Goal: Transaction & Acquisition: Obtain resource

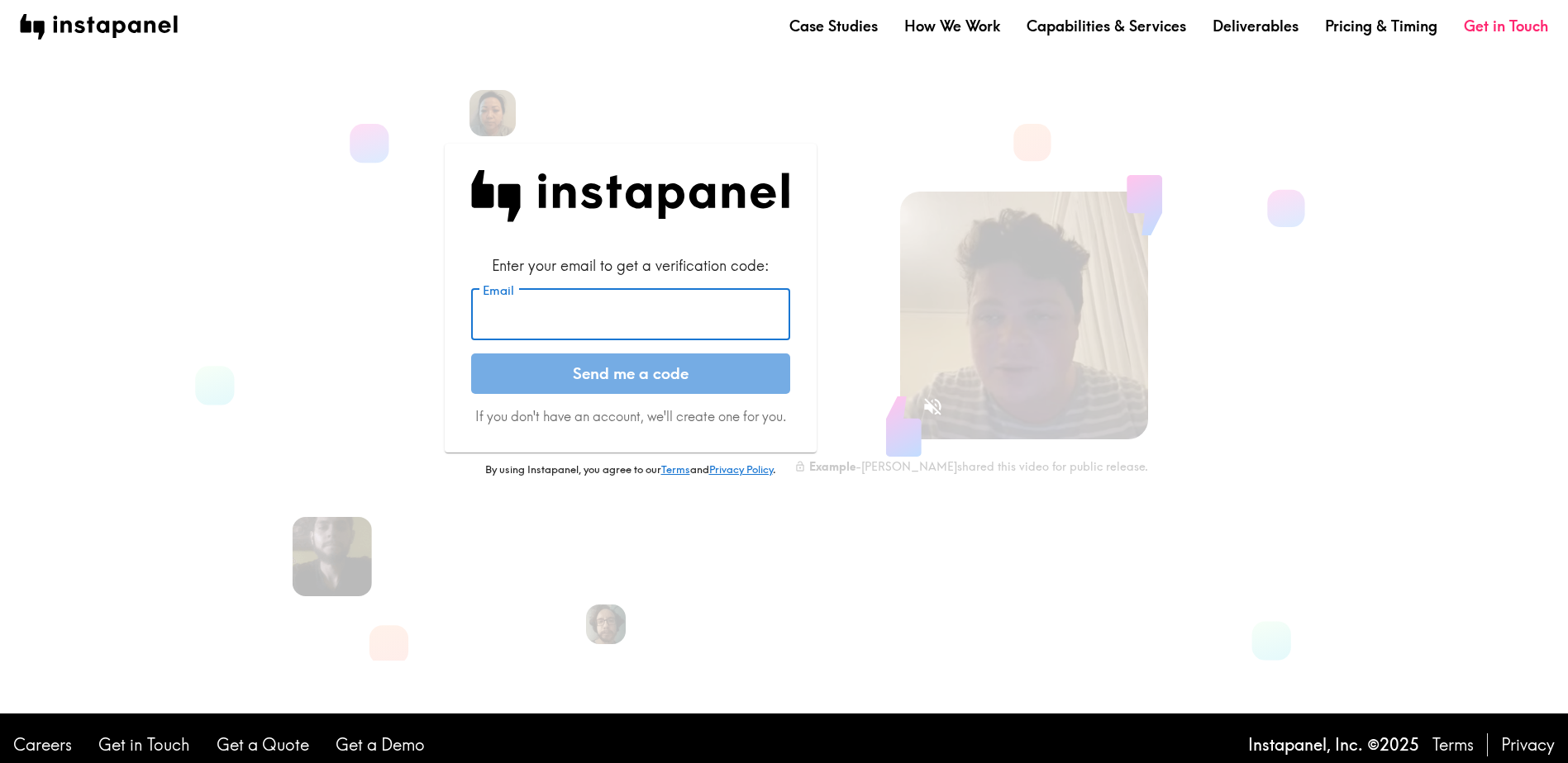
click at [588, 315] on input "Email" at bounding box center [631, 314] width 319 height 51
type input "[EMAIL_ADDRESS][DOMAIN_NAME]"
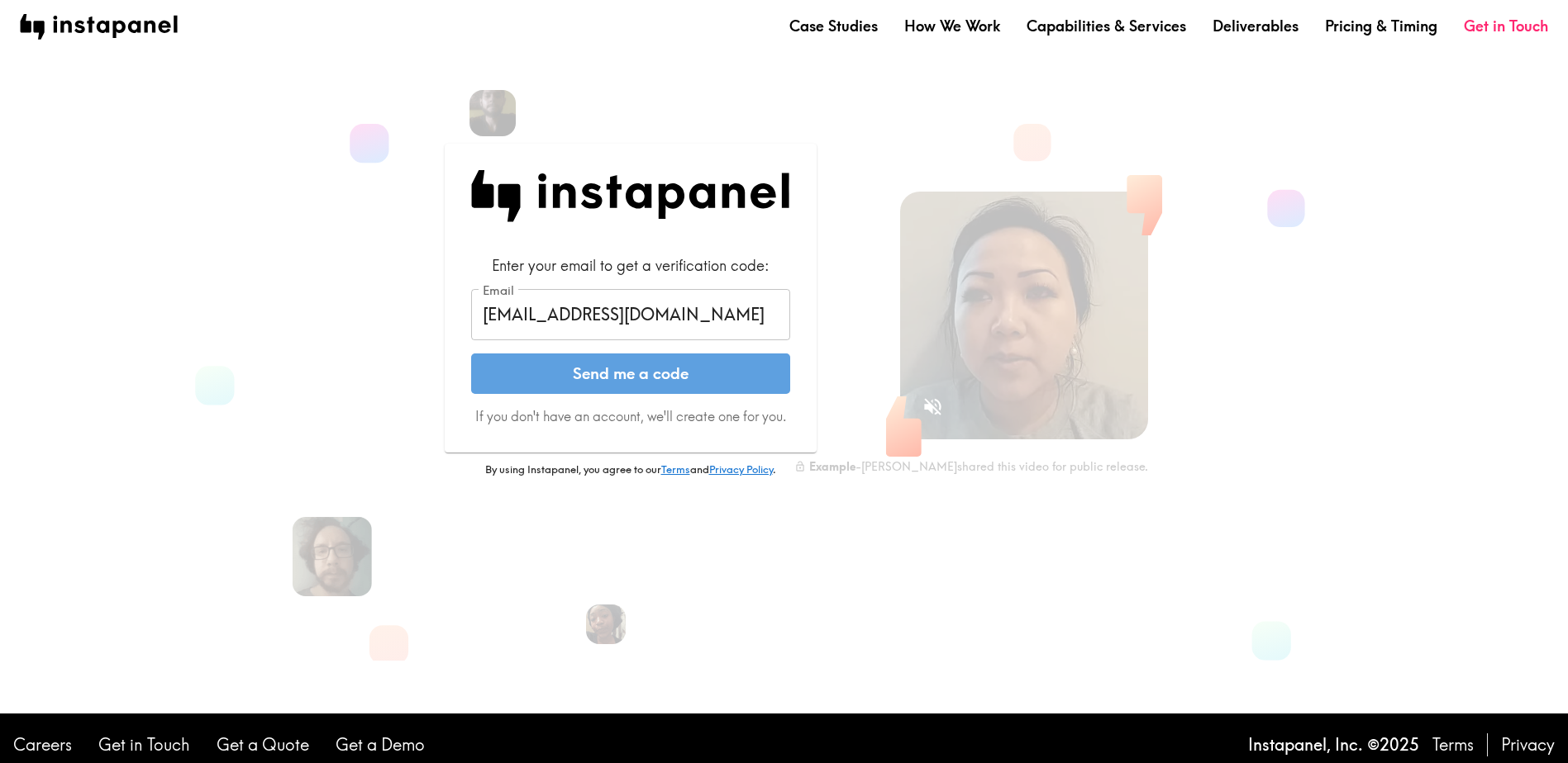
click at [598, 383] on button "Send me a code" at bounding box center [631, 374] width 319 height 41
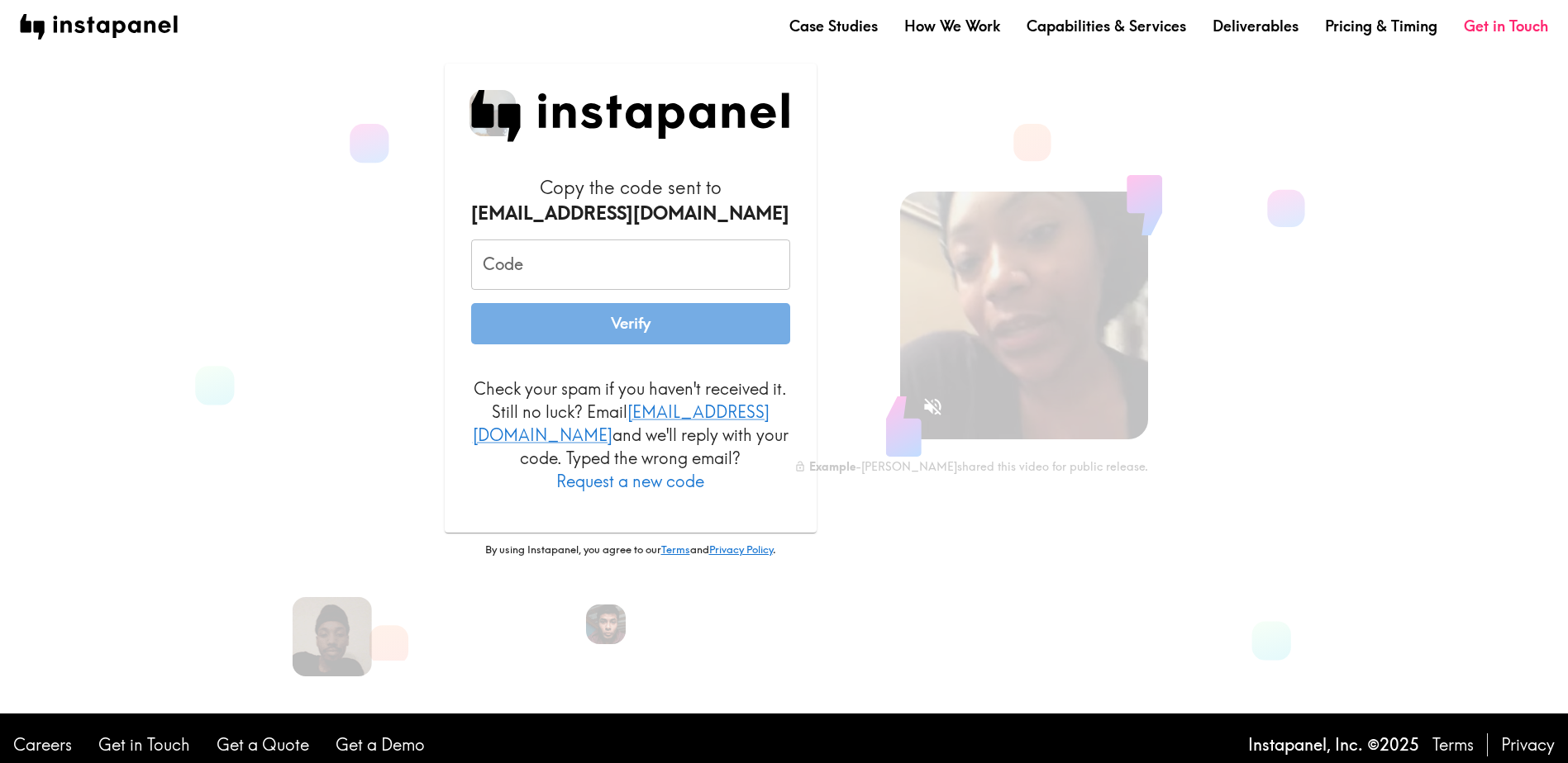
click at [523, 257] on input "Code" at bounding box center [631, 265] width 319 height 51
paste input " RGe_Gnq_Hq8"
type input " RGe_Gnq_Hq8"
click at [583, 323] on button "Verify" at bounding box center [631, 324] width 319 height 41
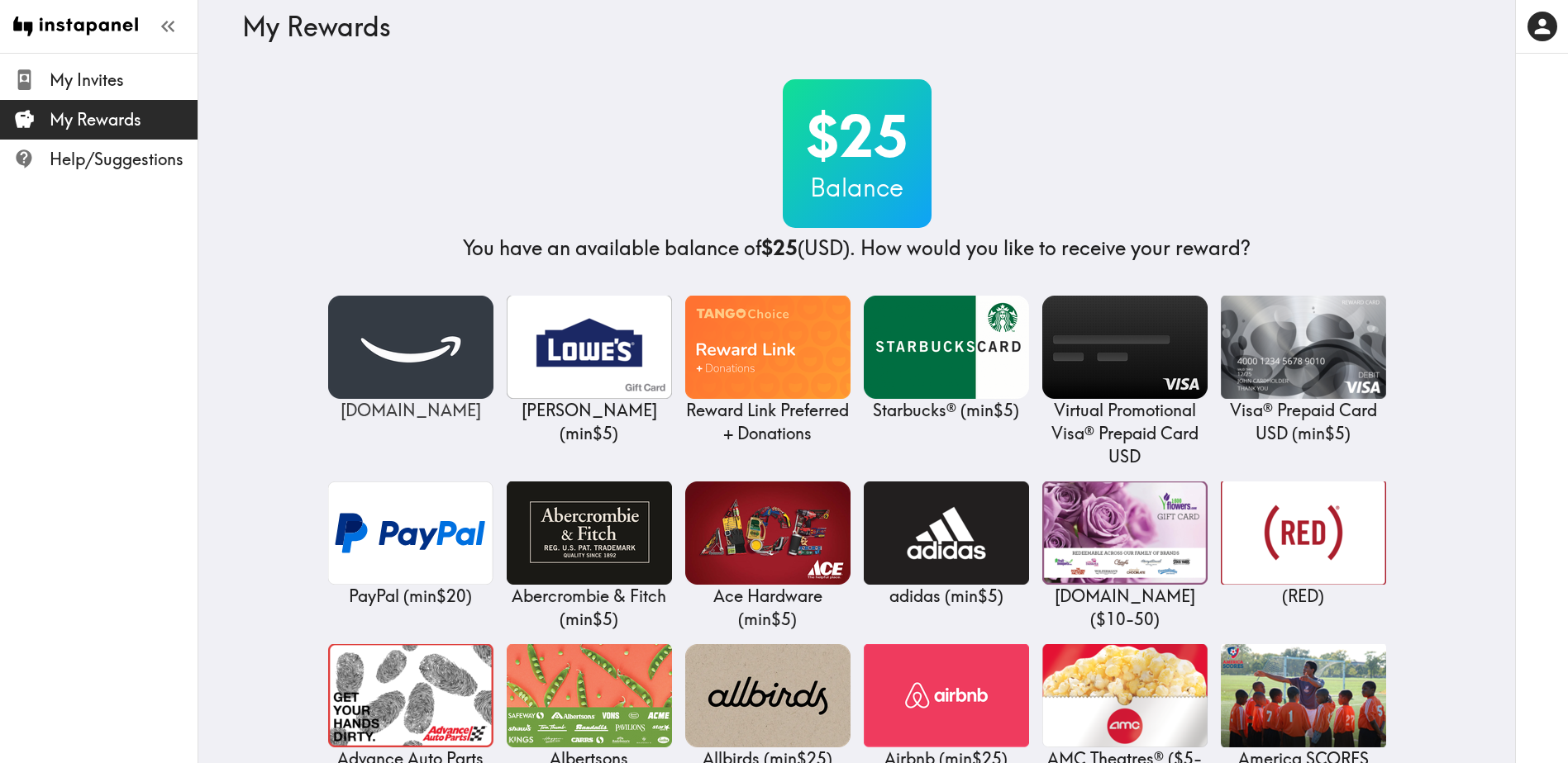
click at [444, 336] on img at bounding box center [410, 347] width 165 height 103
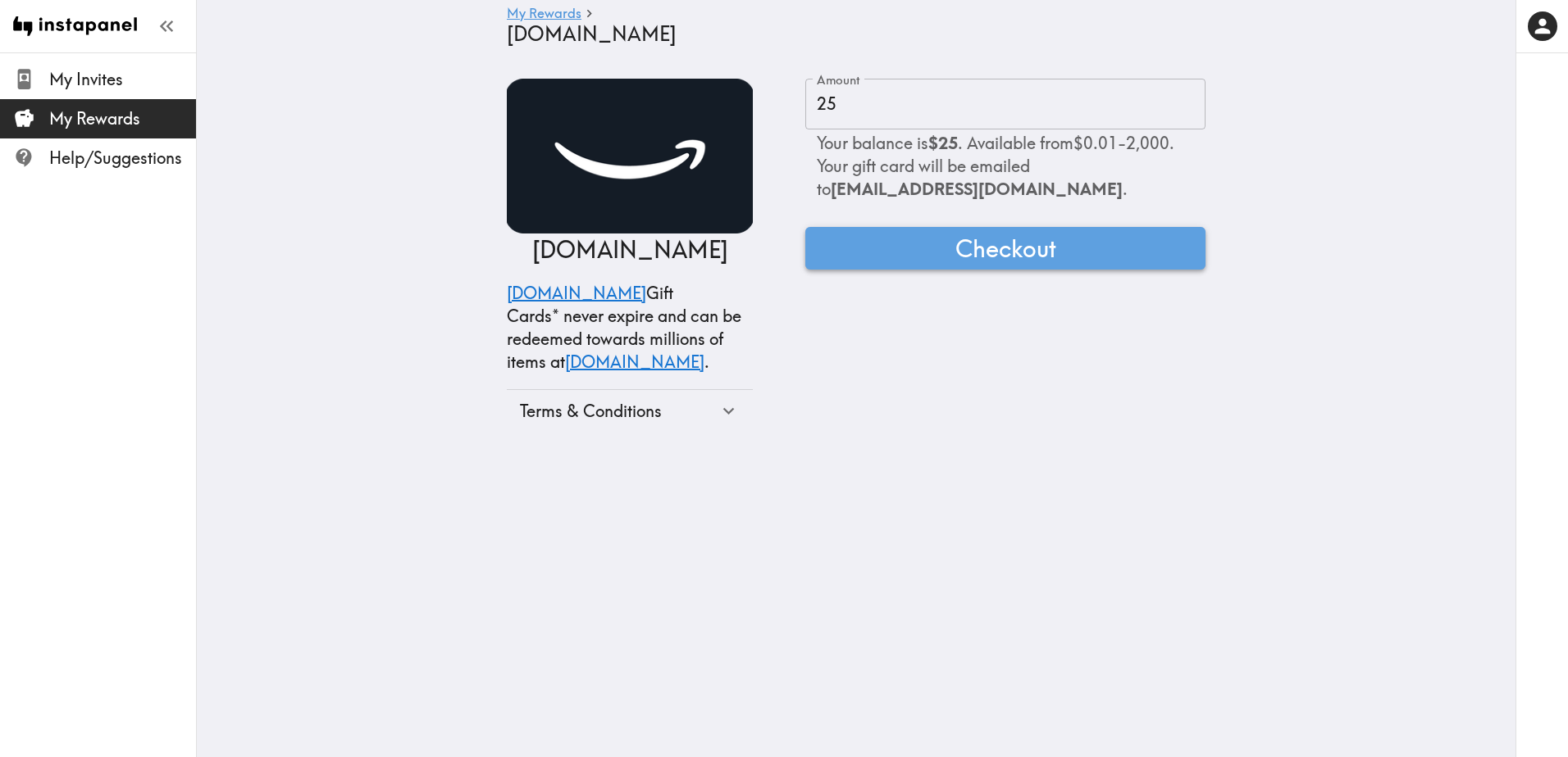
click at [992, 257] on span "Checkout" at bounding box center [1005, 249] width 101 height 33
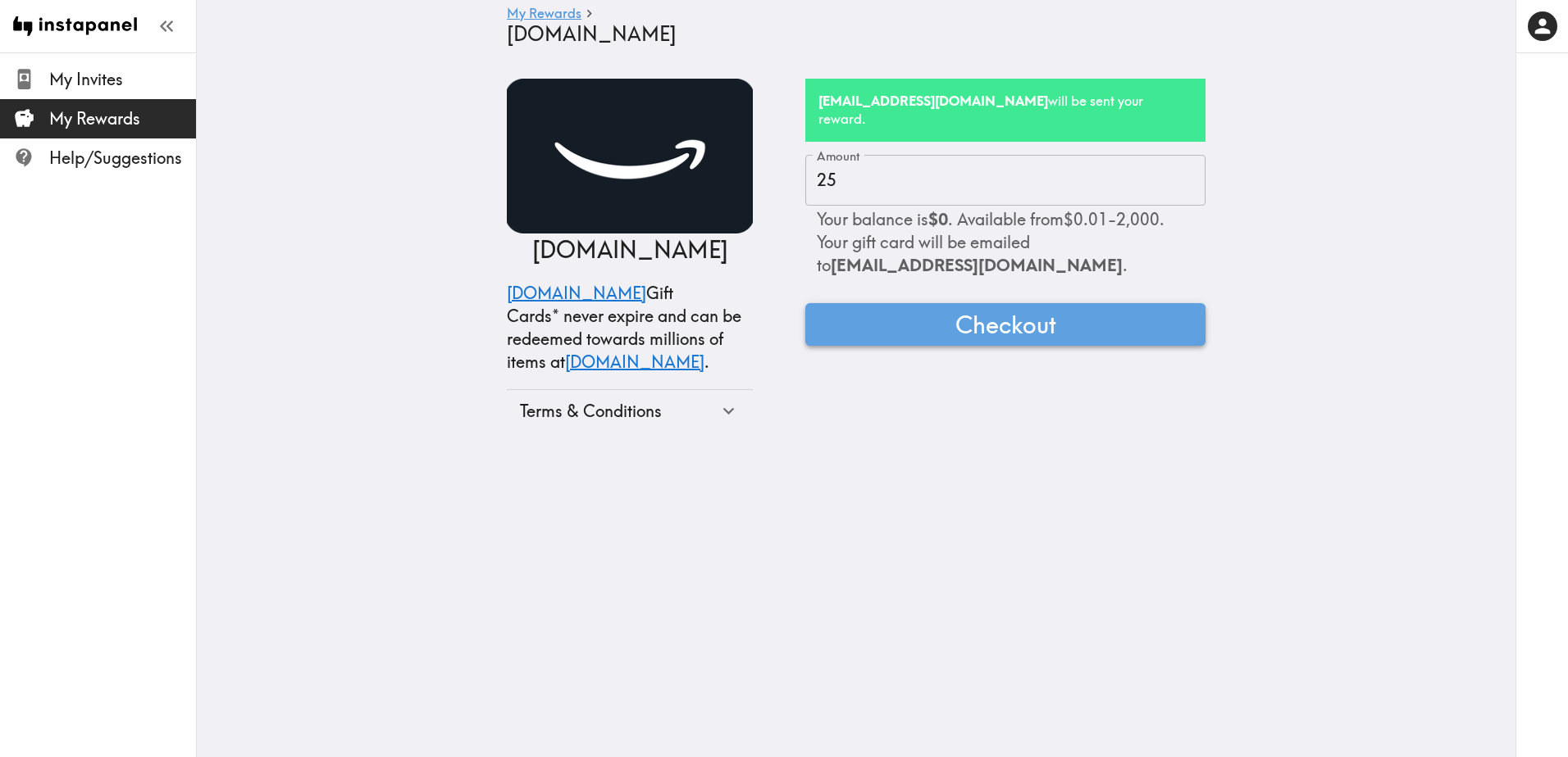
click at [992, 308] on span "Checkout" at bounding box center [1005, 324] width 101 height 33
